Goal: Information Seeking & Learning: Understand process/instructions

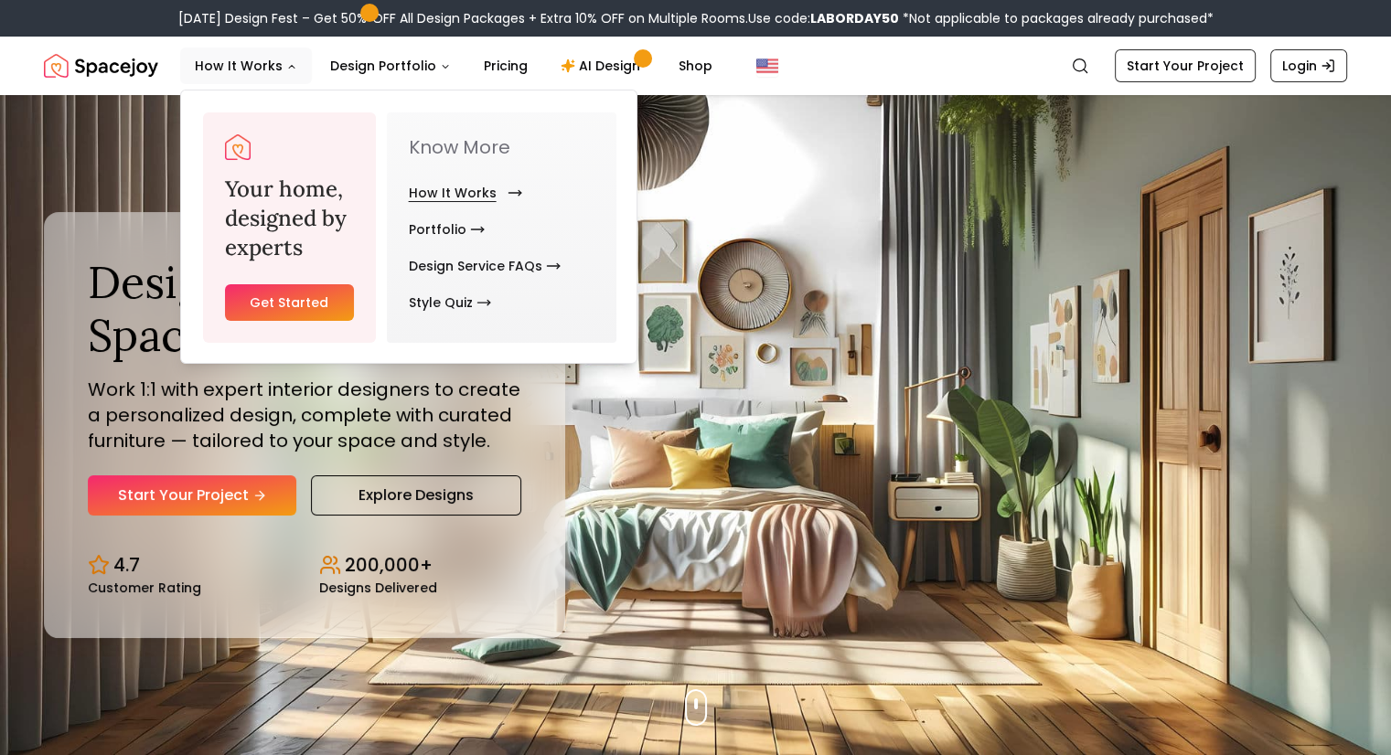
click at [454, 187] on link "How It Works" at bounding box center [462, 193] width 106 height 37
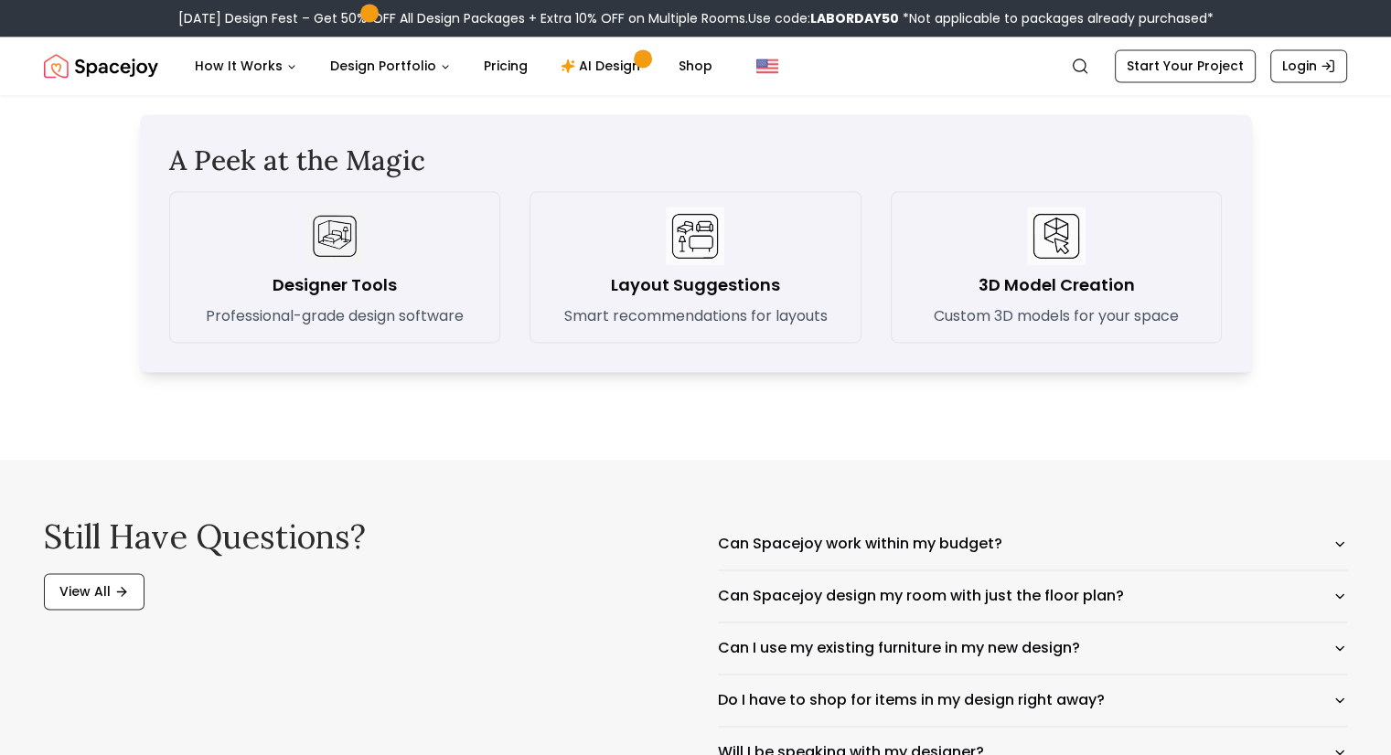
scroll to position [2835, 0]
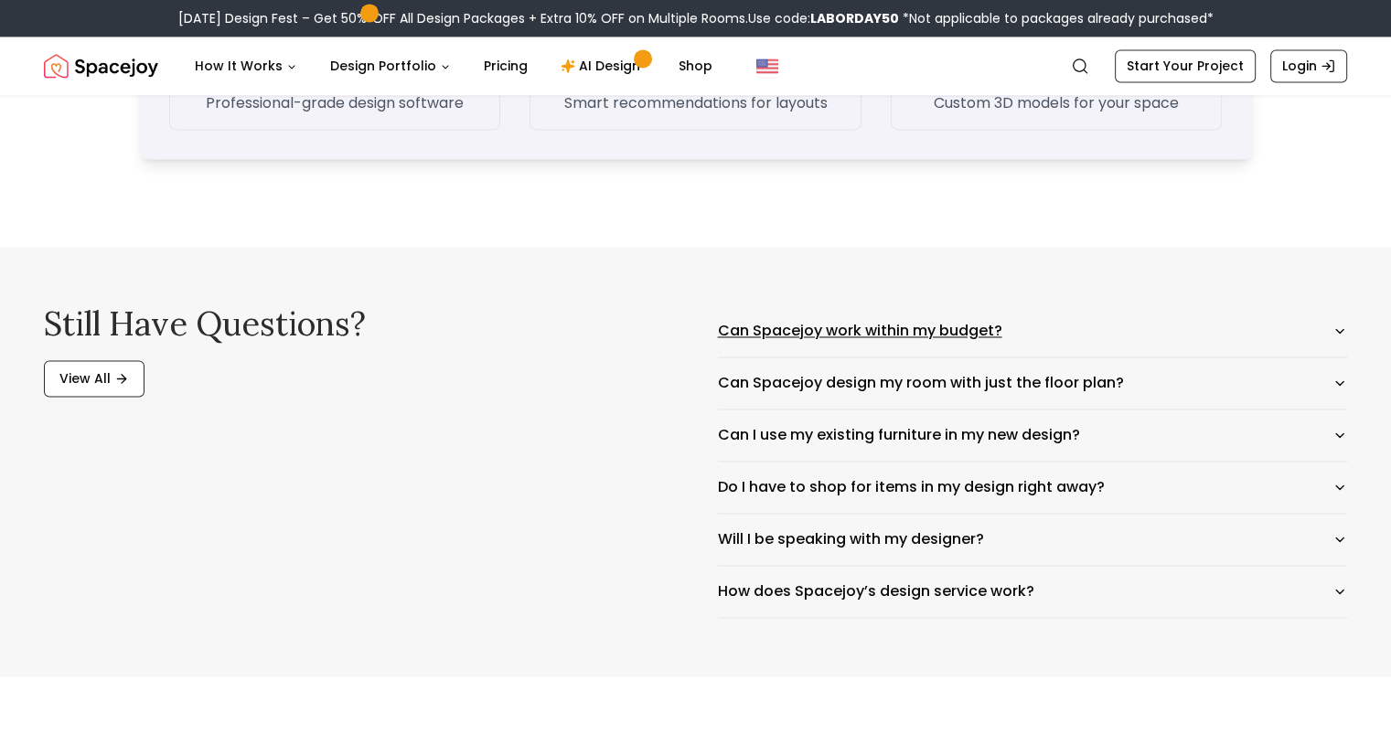
click at [959, 325] on button "Can Spacejoy work within my budget?" at bounding box center [1033, 330] width 630 height 51
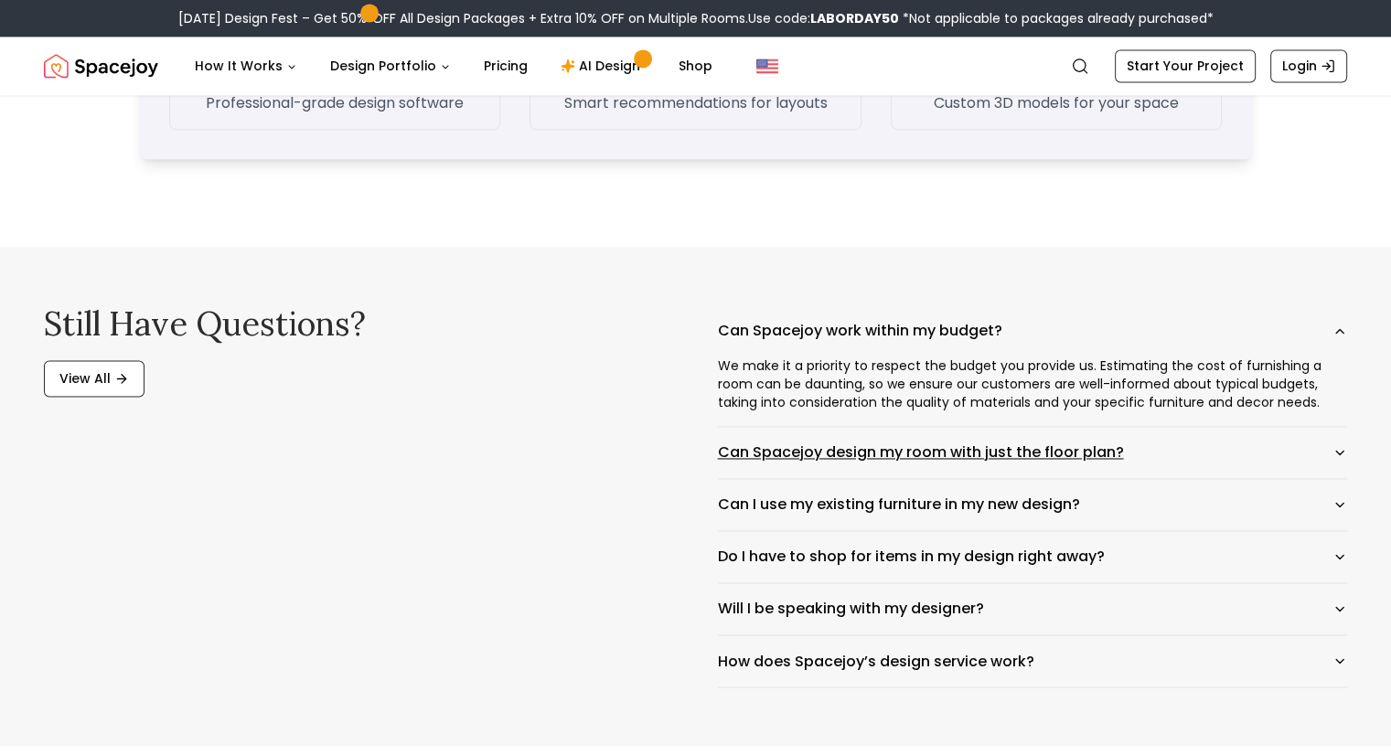
click at [1021, 453] on button "Can Spacejoy design my room with just the floor plan?" at bounding box center [1033, 452] width 630 height 51
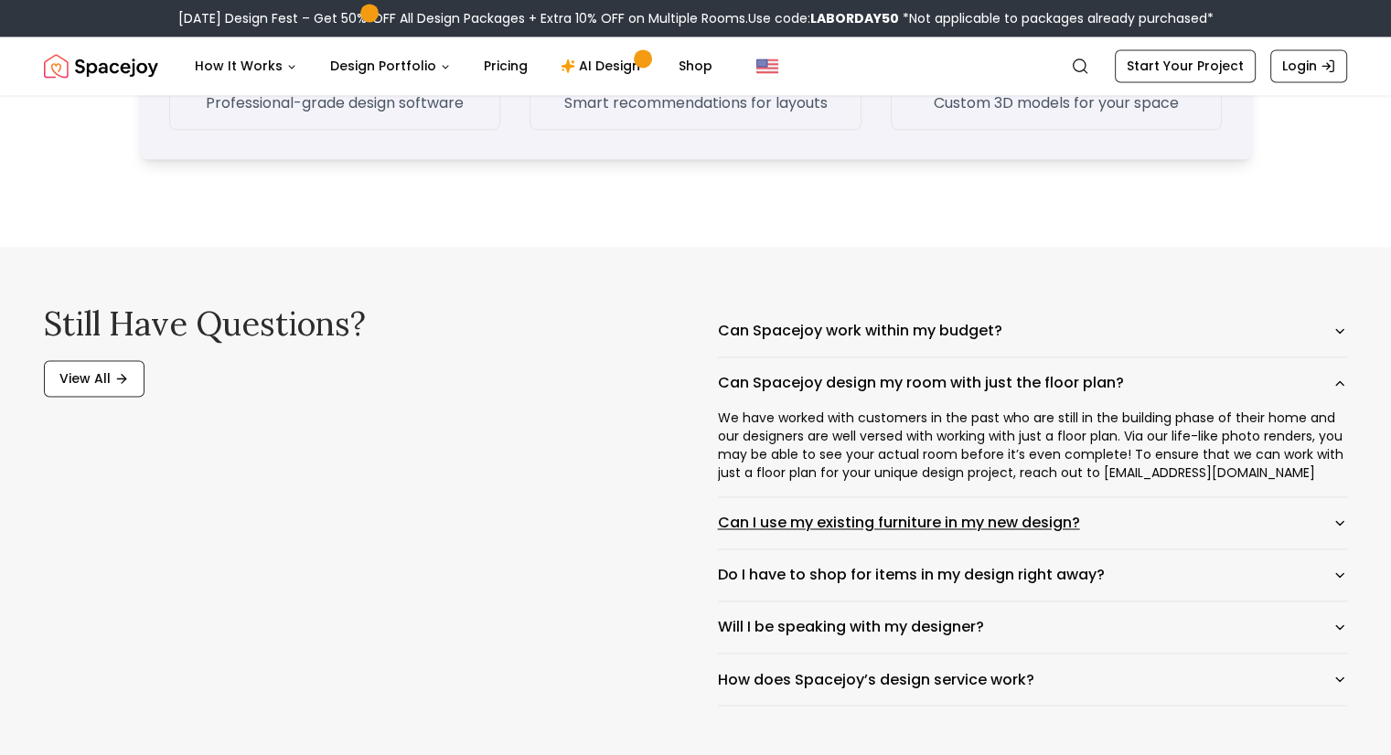
click at [782, 532] on button "Can I use my existing furniture in my new design?" at bounding box center [1033, 523] width 630 height 51
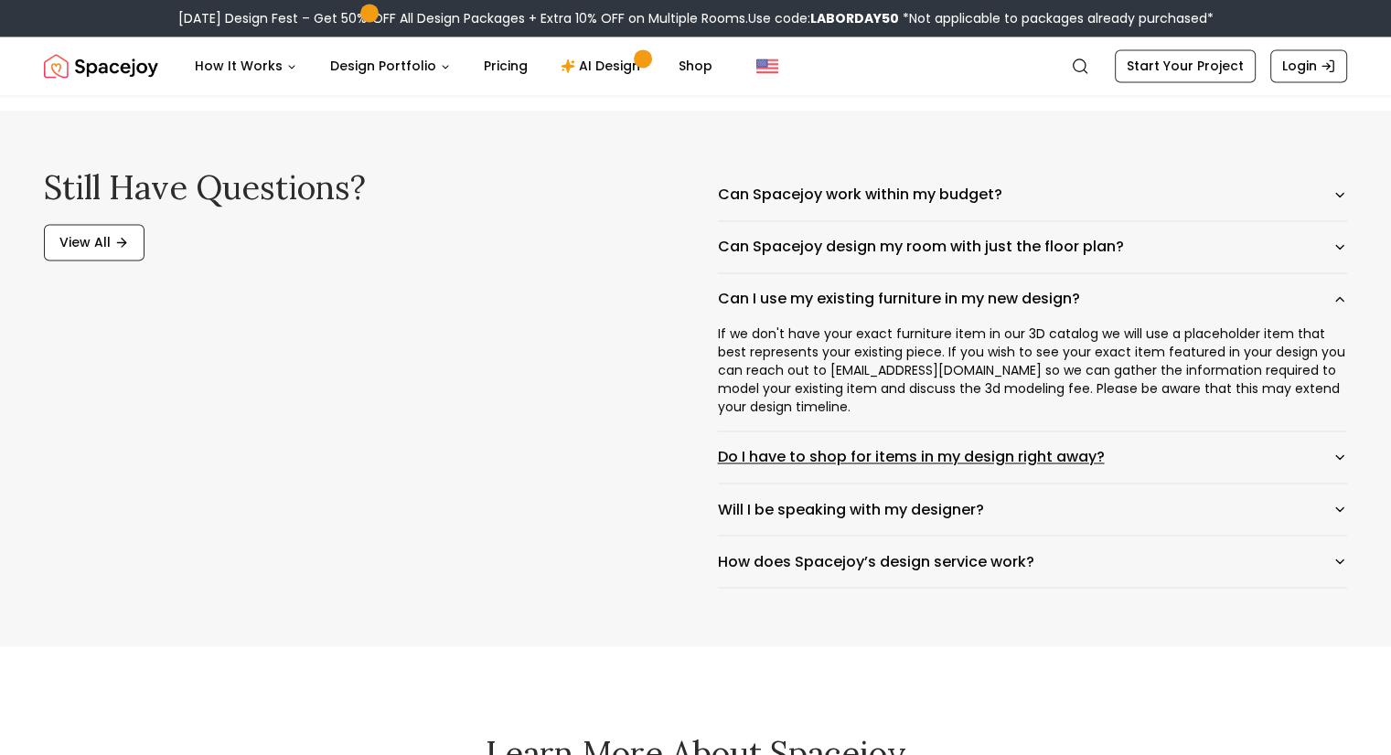
scroll to position [3018, 0]
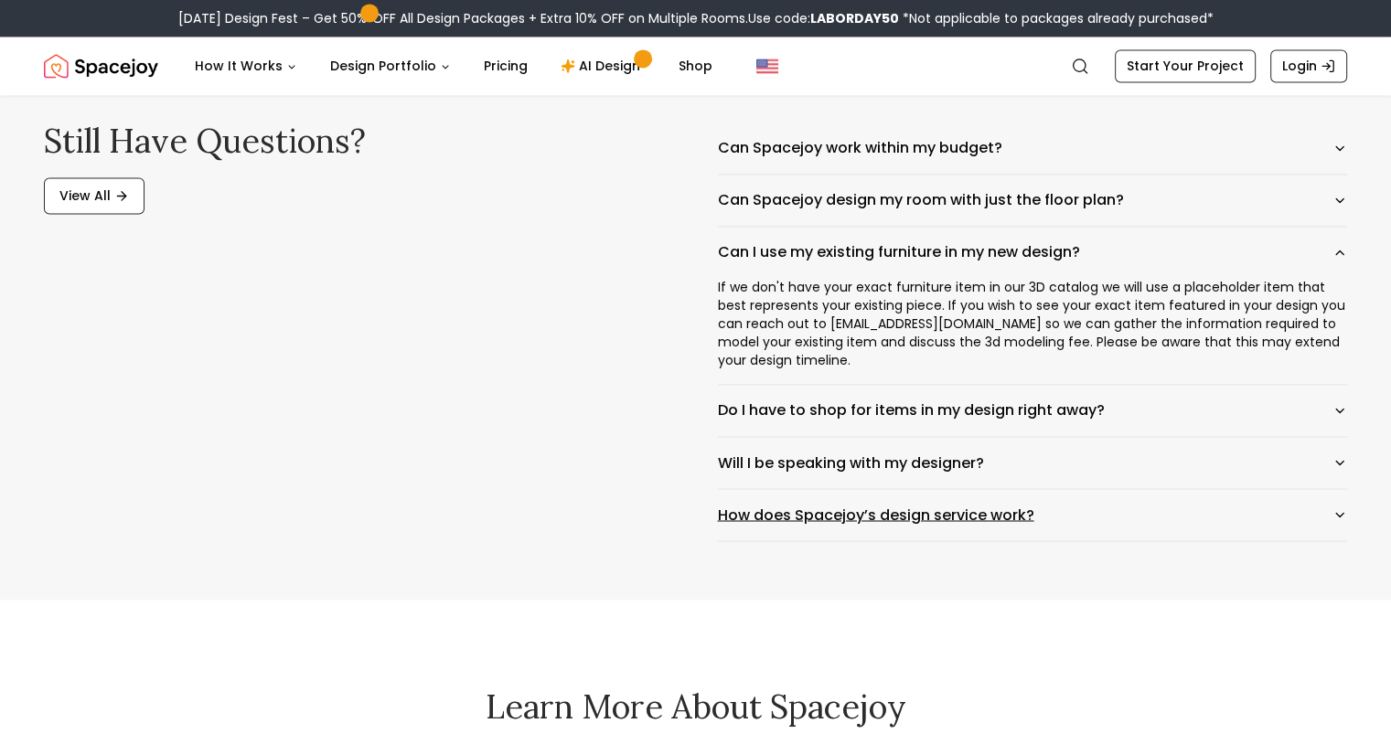
click at [899, 524] on button "How does Spacejoy’s design service work?" at bounding box center [1033, 514] width 630 height 51
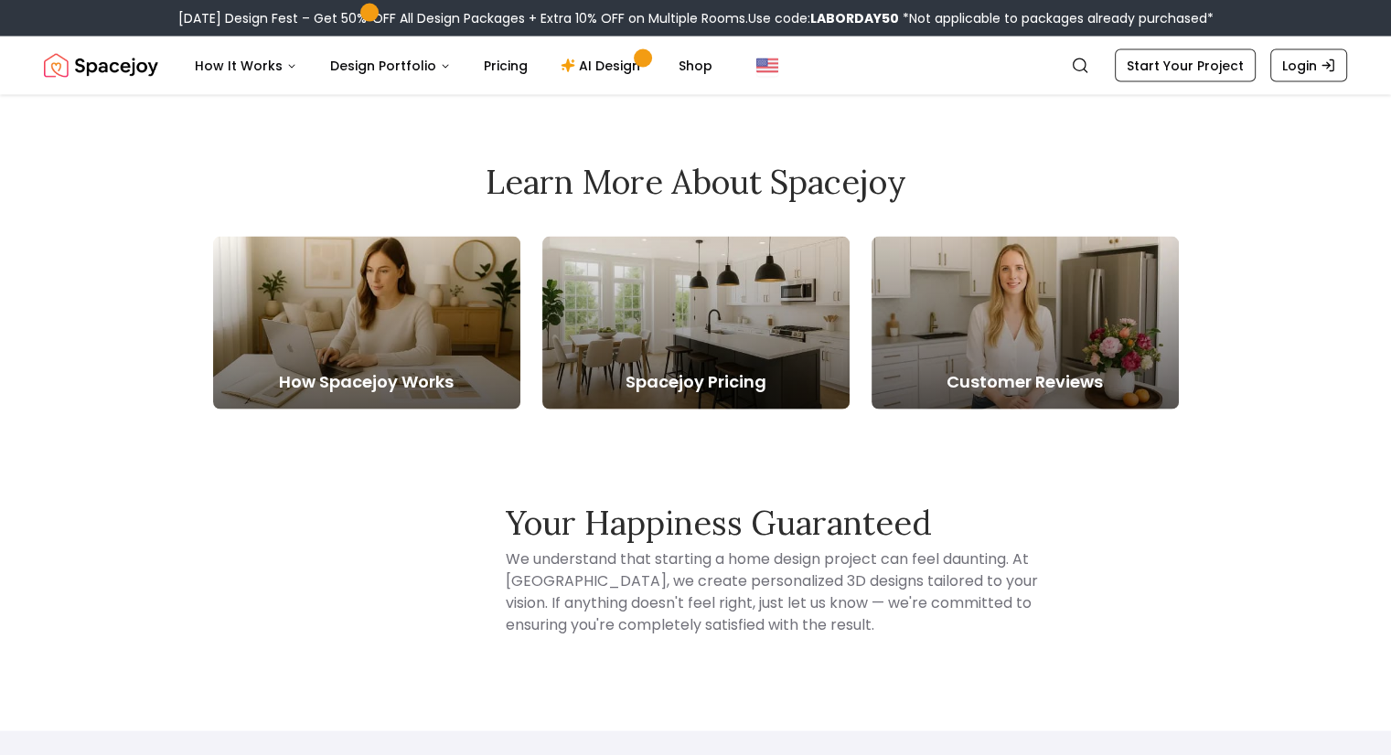
scroll to position [3567, 0]
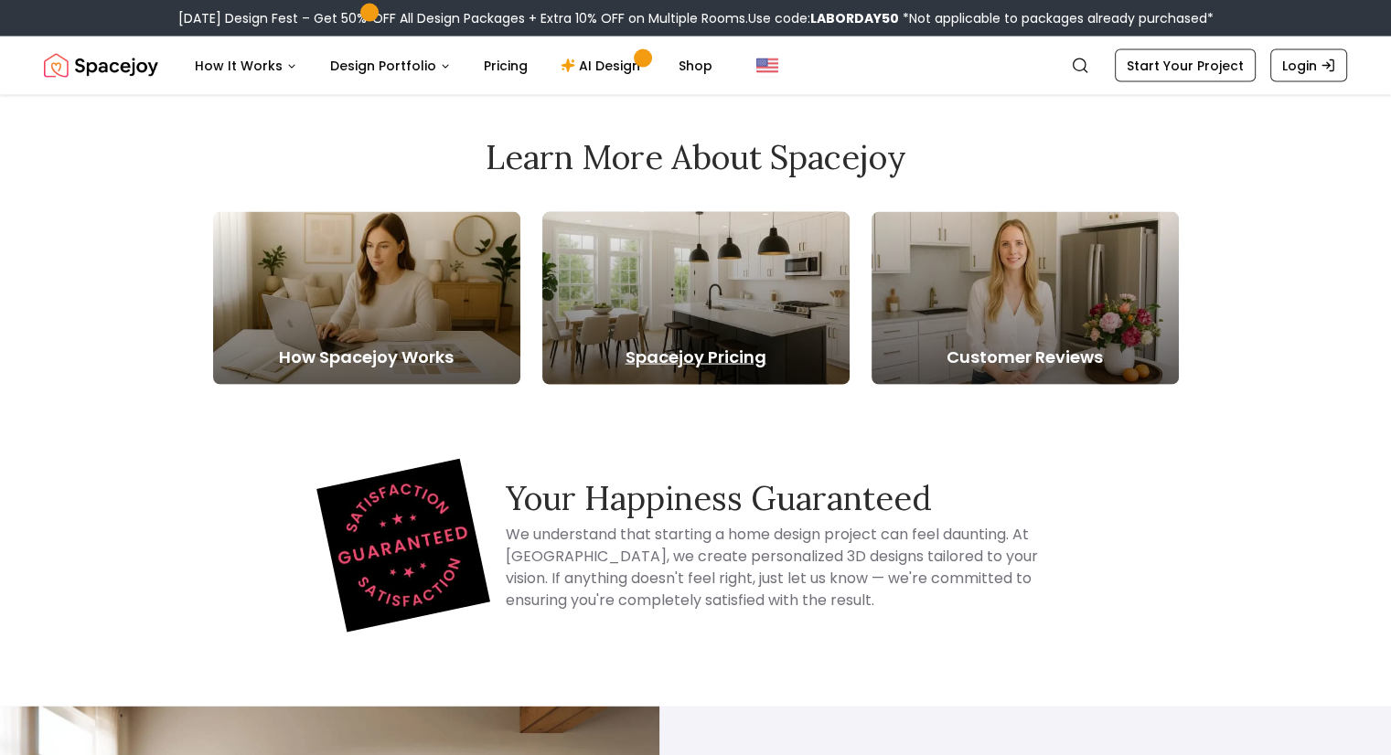
click at [686, 341] on link "Spacejoy Pricing" at bounding box center [695, 298] width 307 height 173
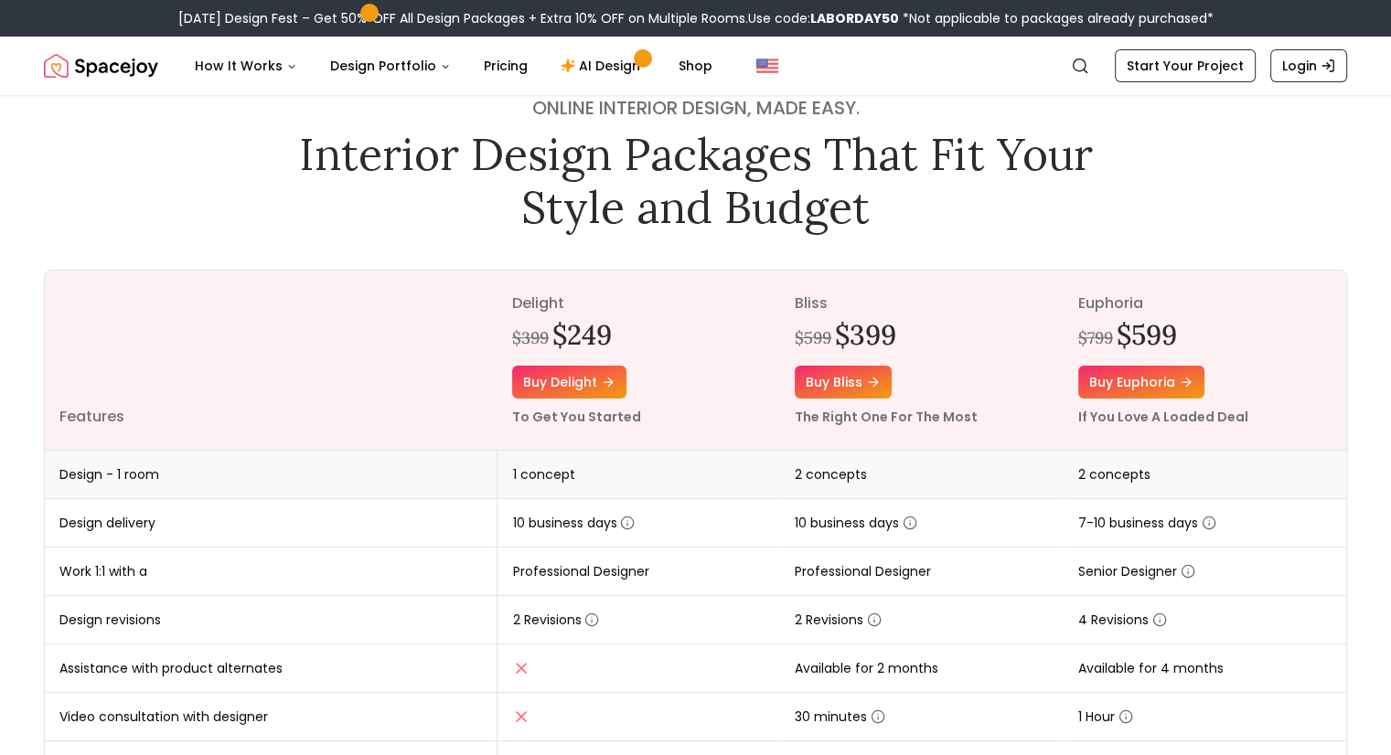
scroll to position [91, 0]
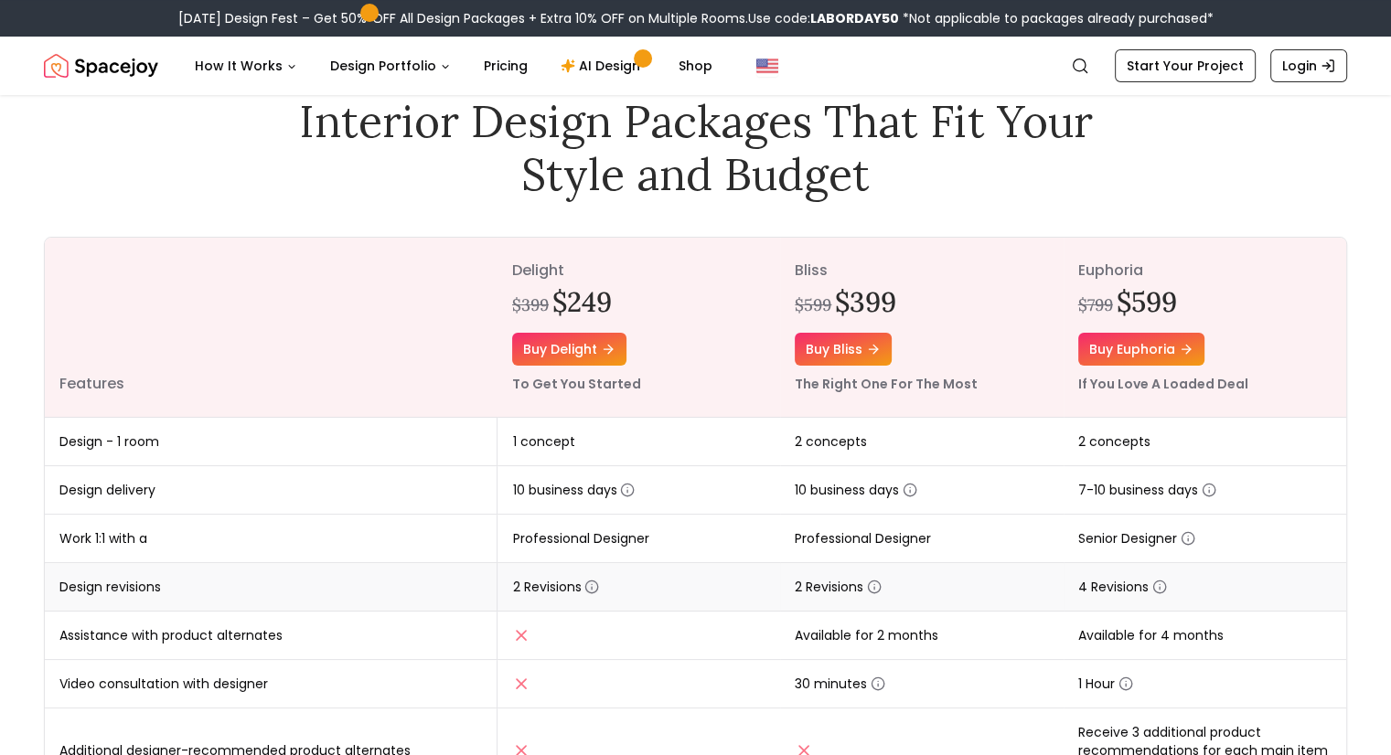
click at [593, 582] on icon "button" at bounding box center [591, 587] width 15 height 15
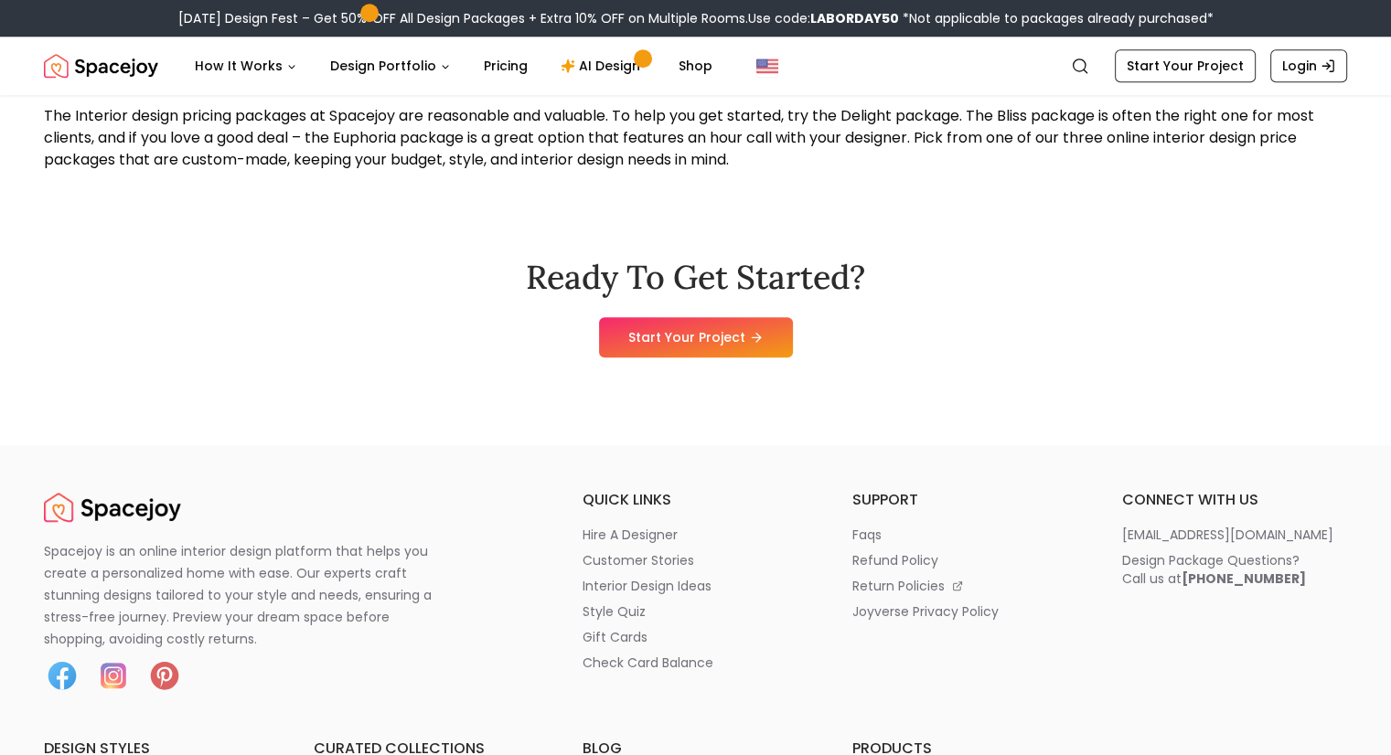
scroll to position [1921, 0]
